Goal: Information Seeking & Learning: Learn about a topic

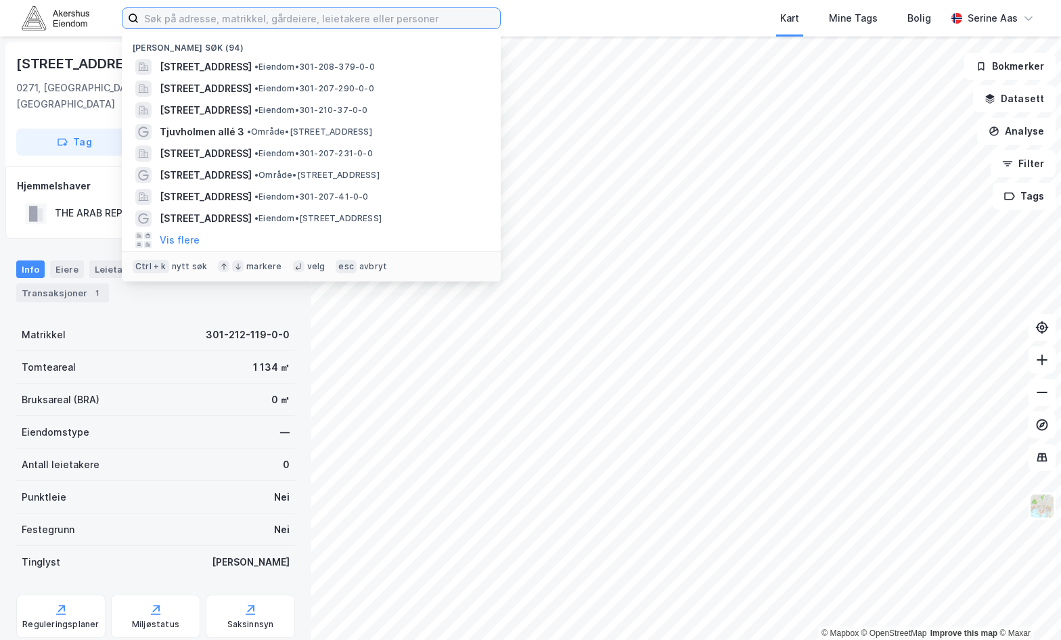
click at [154, 12] on input at bounding box center [319, 18] width 361 height 20
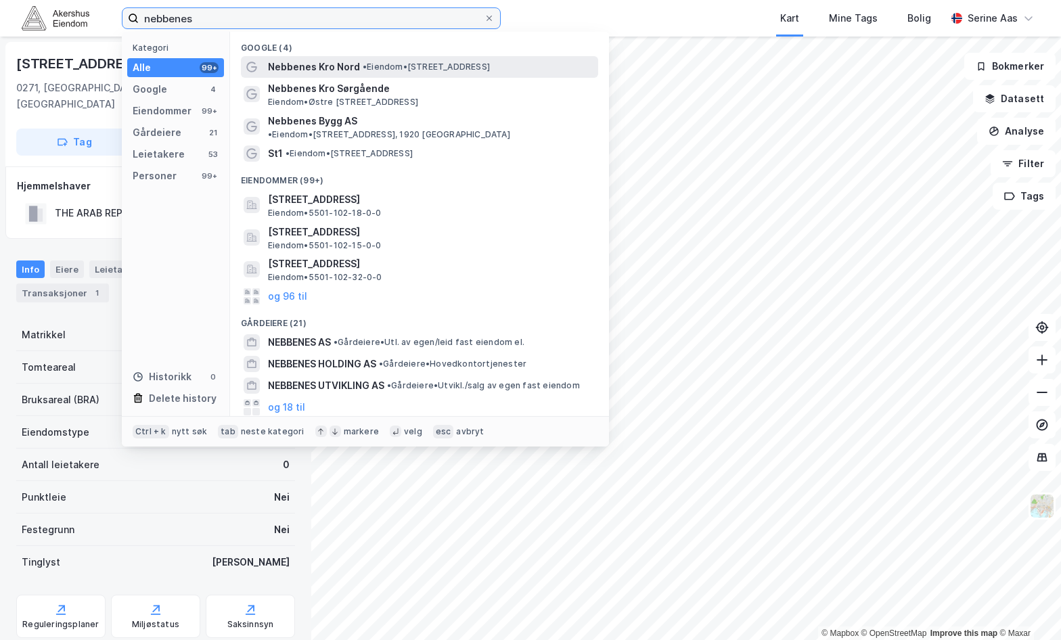
type input "nebbenes"
click at [302, 62] on span "Nebbenes Kro Nord" at bounding box center [314, 67] width 92 height 16
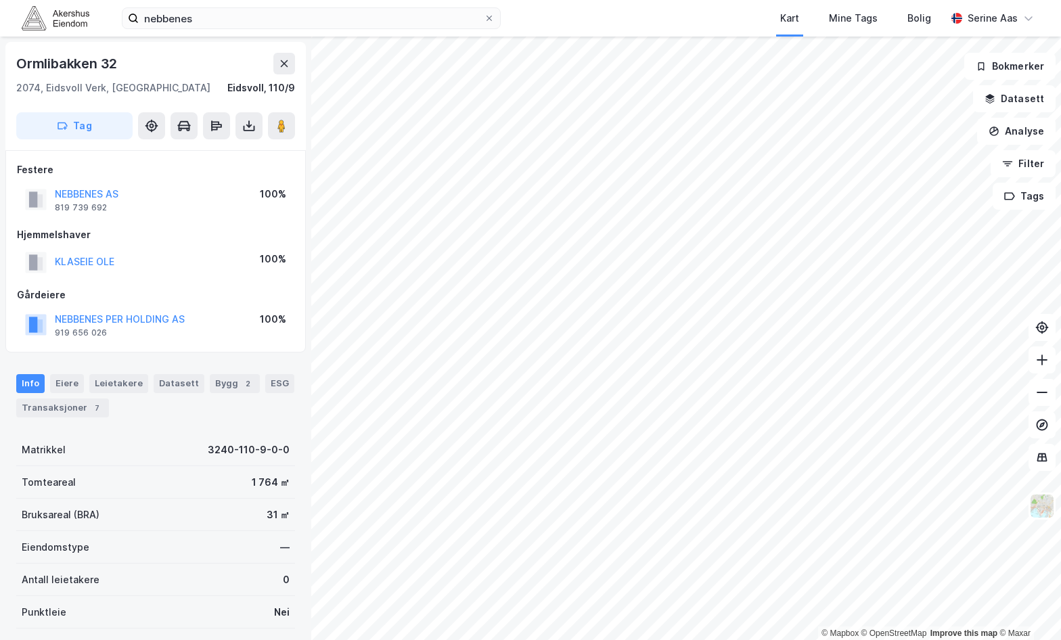
click at [672, 640] on html "nebbenes Kart Mine Tags Bolig [PERSON_NAME] © Mapbox © OpenStreetMap Improve th…" at bounding box center [530, 320] width 1061 height 640
